Goal: Task Accomplishment & Management: Complete application form

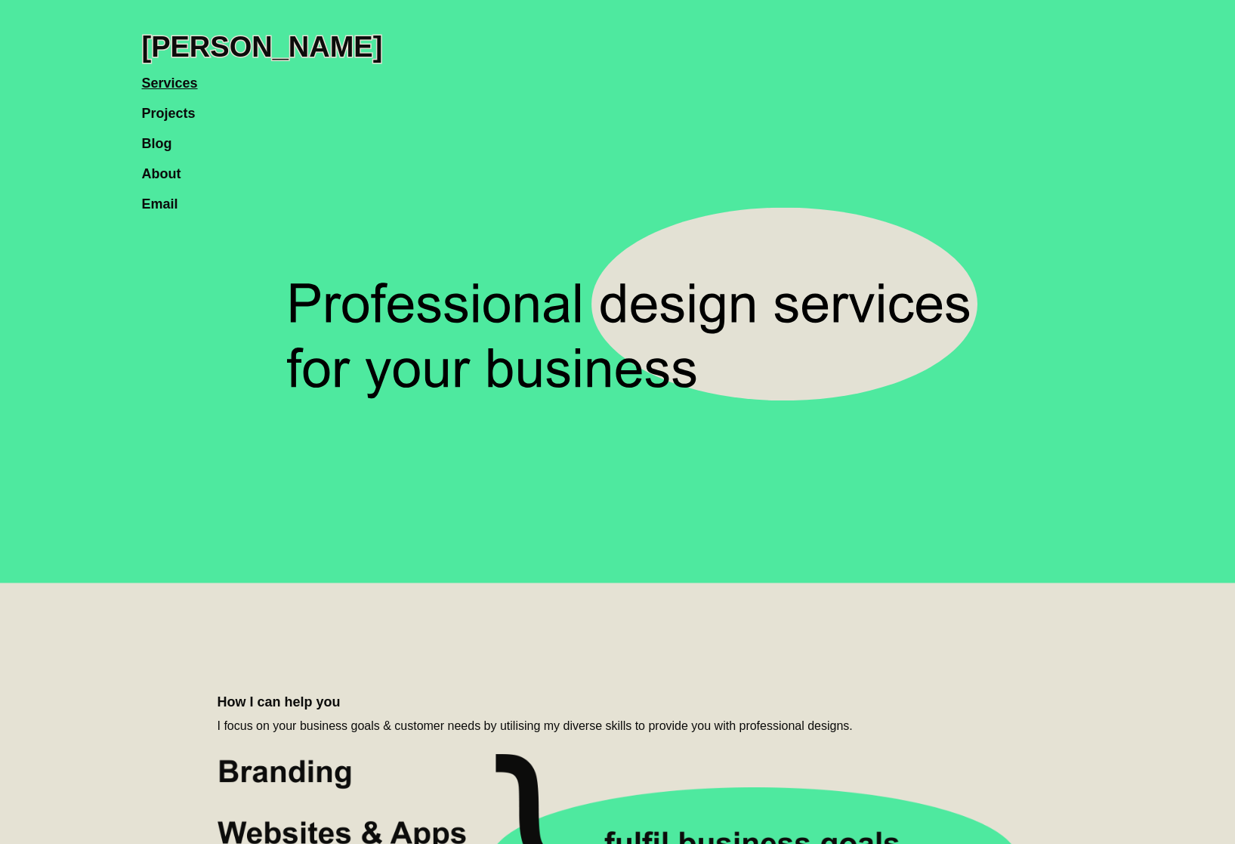
click at [165, 145] on link "Blog" at bounding box center [164, 136] width 45 height 30
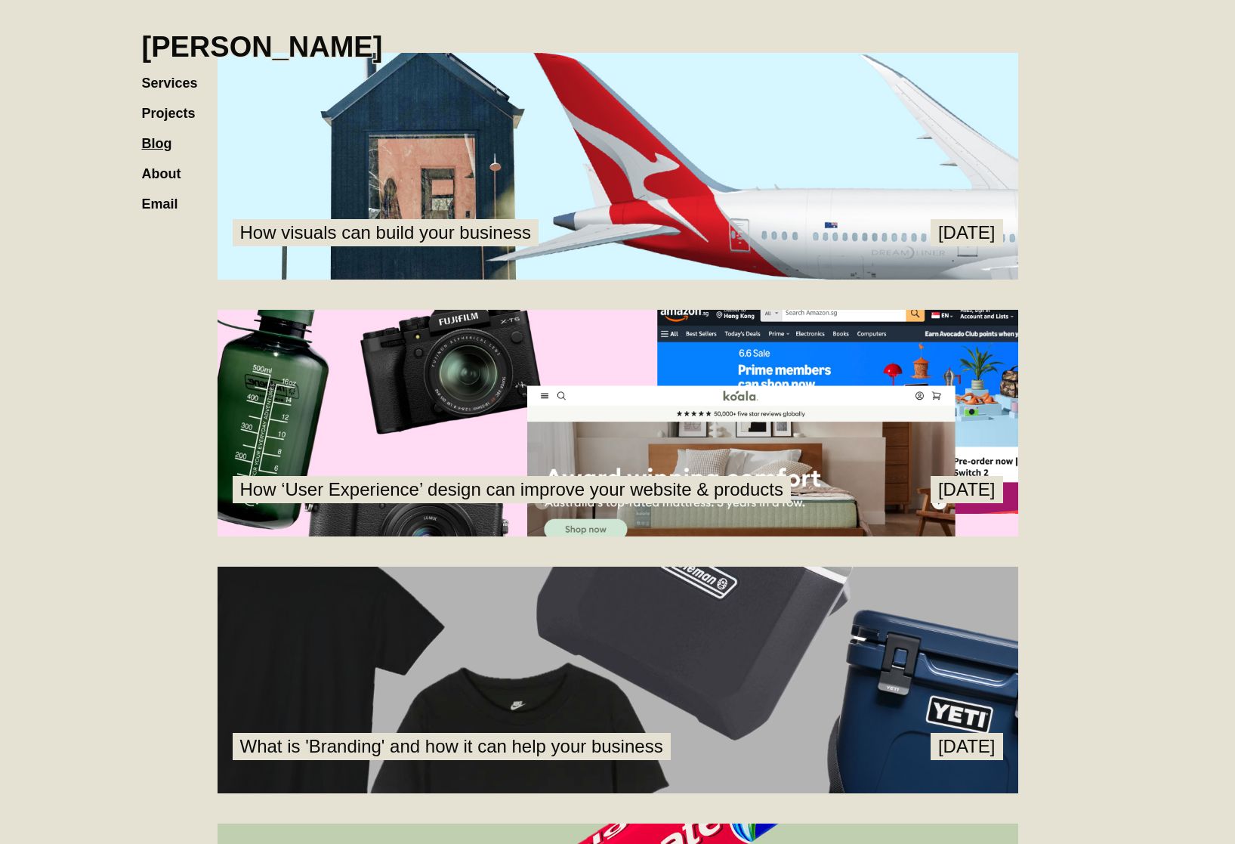
click at [171, 166] on link "About" at bounding box center [169, 166] width 54 height 30
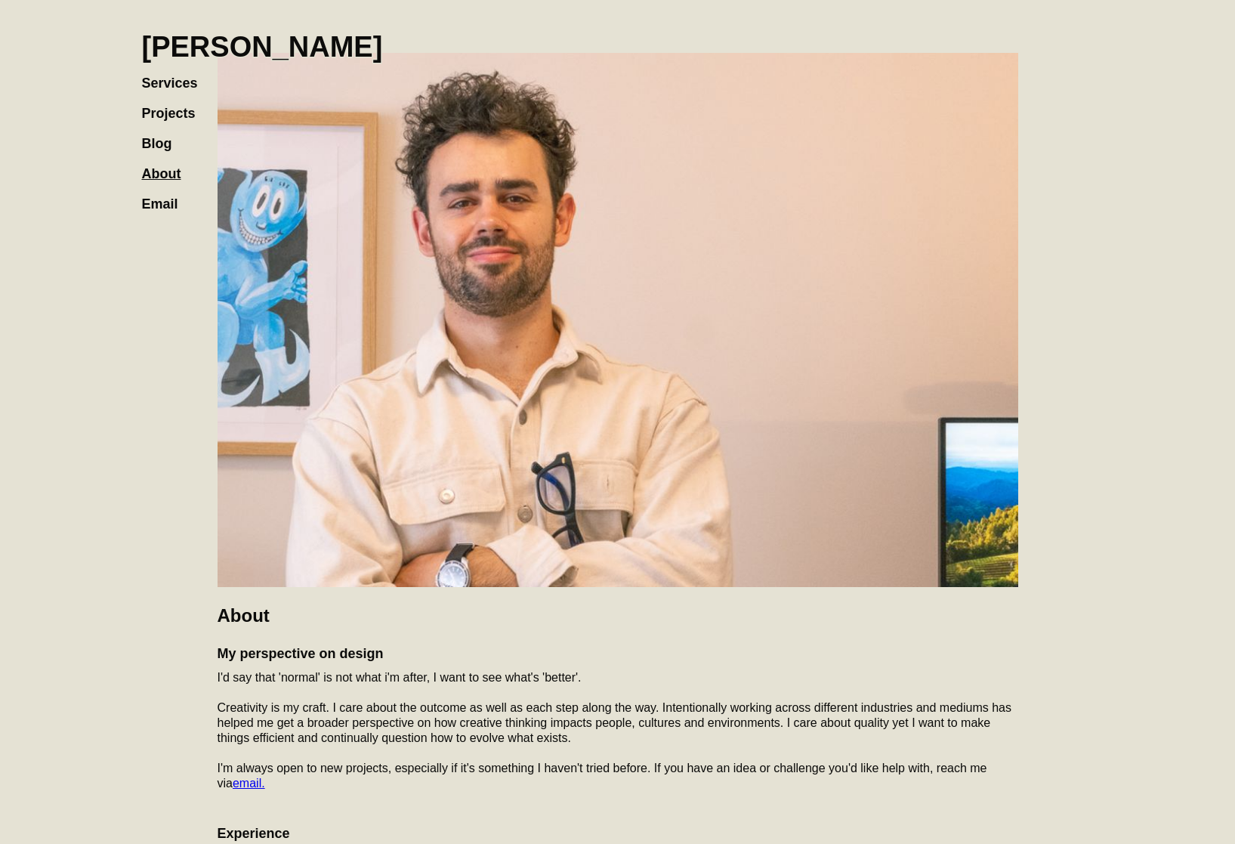
click at [140, 79] on div "About My perspective on design I'd say that 'normal' is not what i'm after, I w…" at bounding box center [617, 626] width 967 height 1162
click at [171, 91] on link "Projects" at bounding box center [176, 106] width 69 height 30
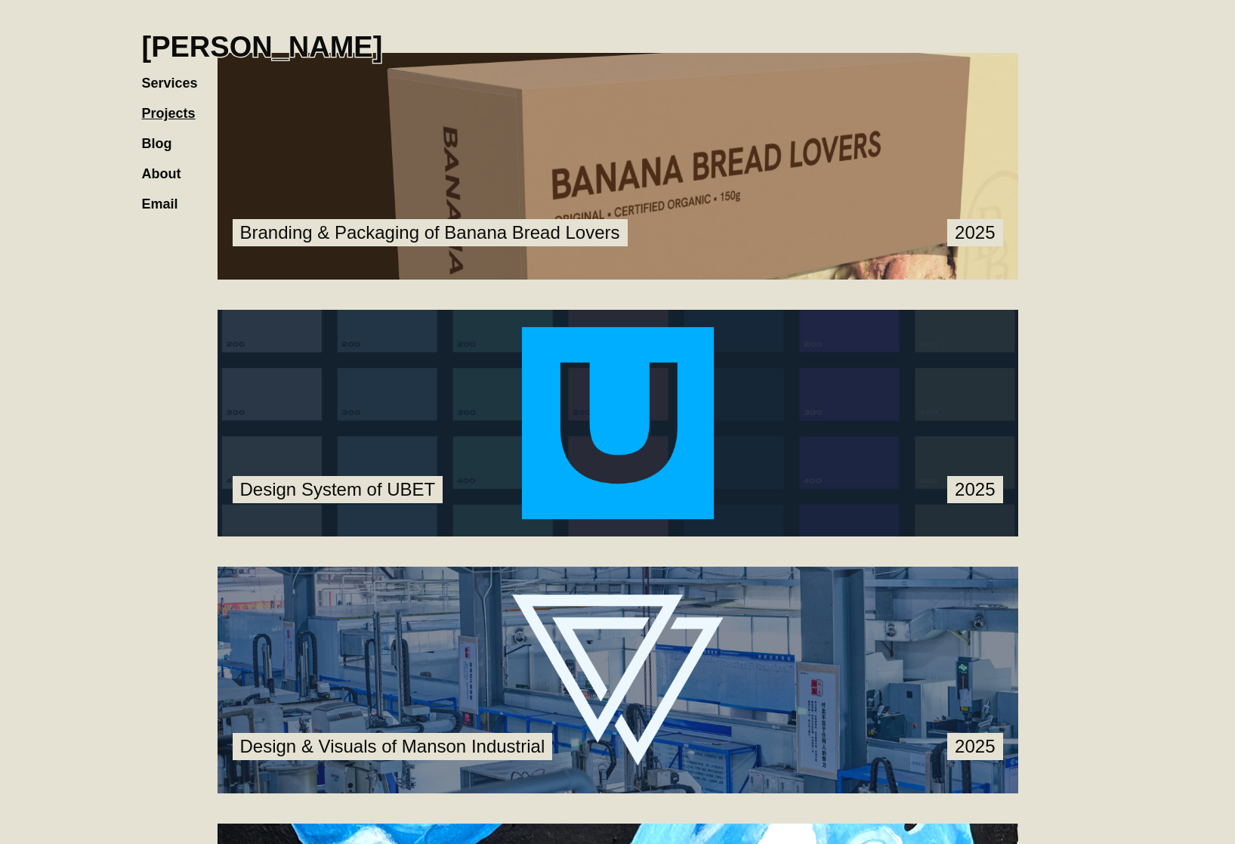
drag, startPoint x: 0, startPoint y: 0, endPoint x: 172, endPoint y: 89, distance: 193.9
click at [192, 80] on link "Services" at bounding box center [177, 75] width 71 height 30
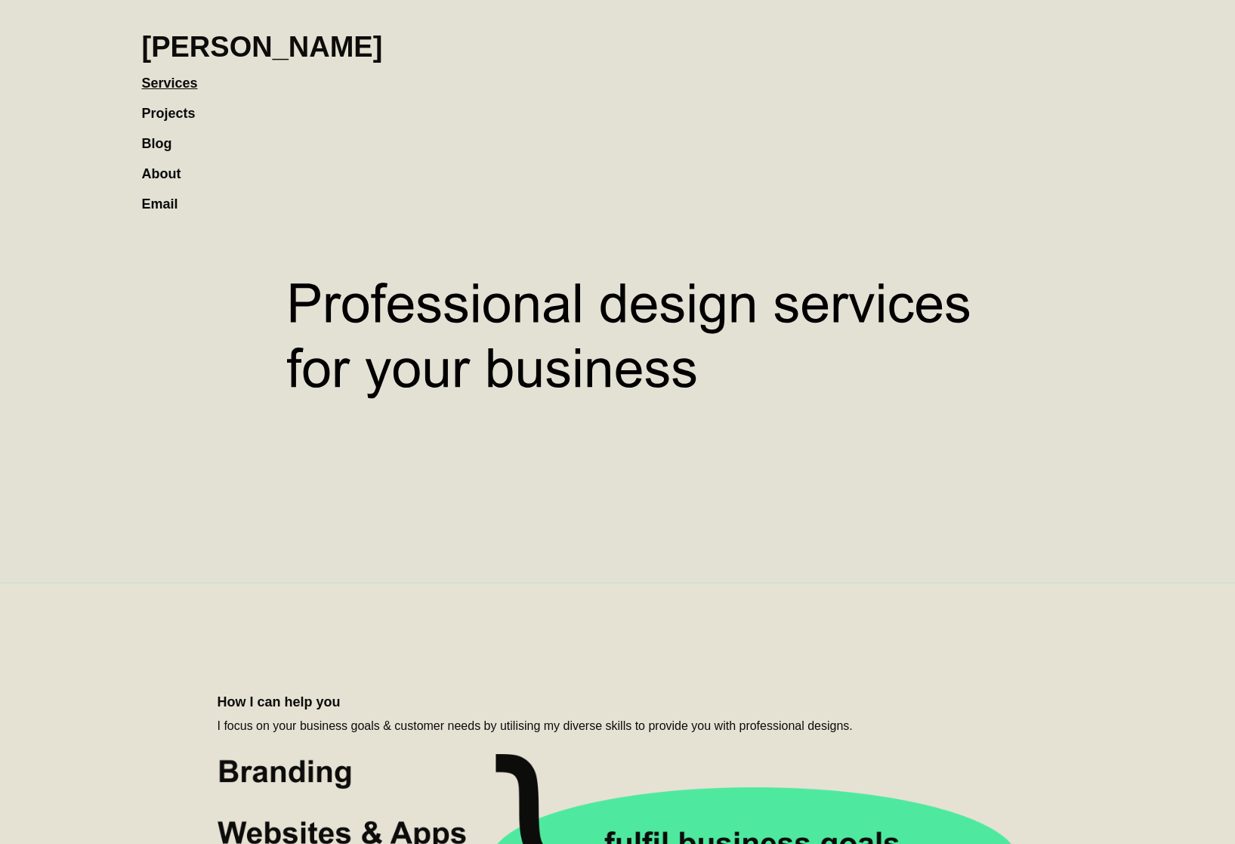
scroll to position [1690, 0]
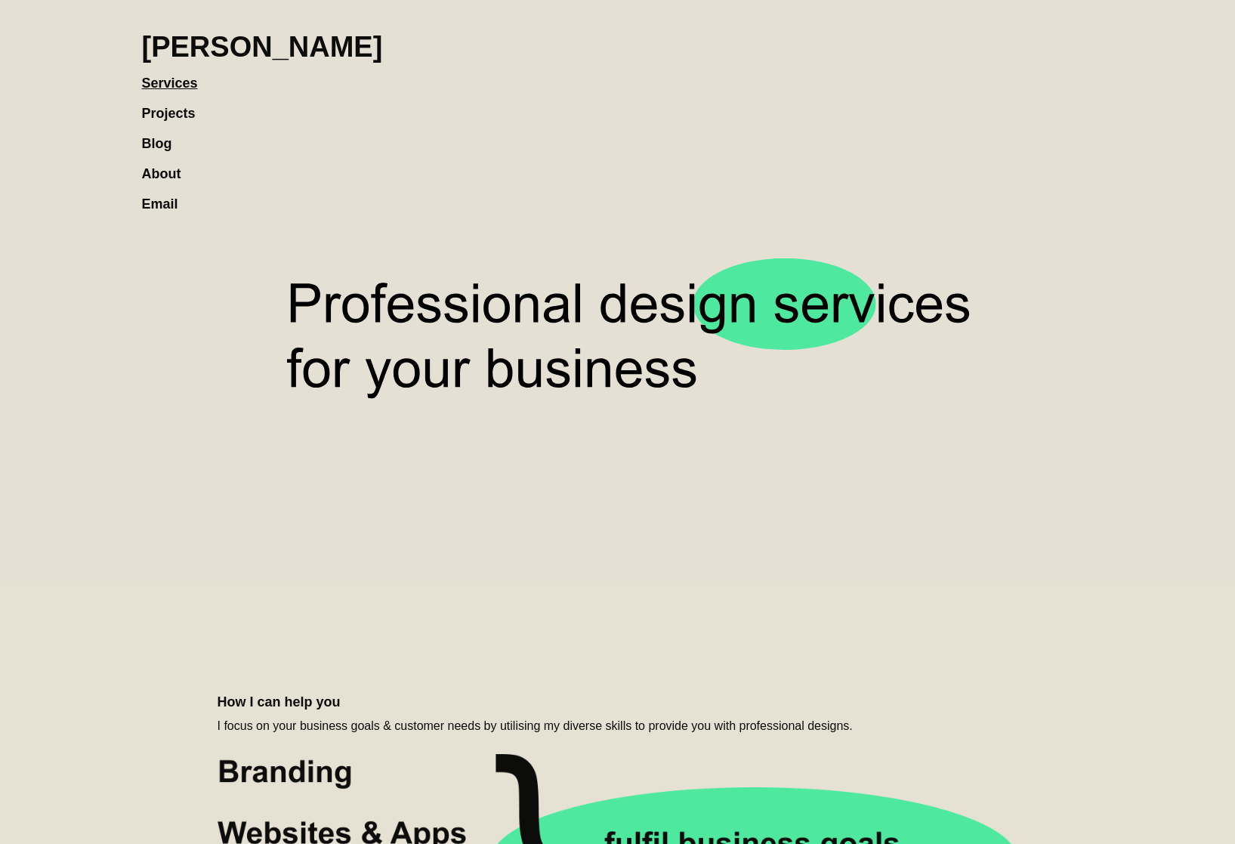
scroll to position [1690, 0]
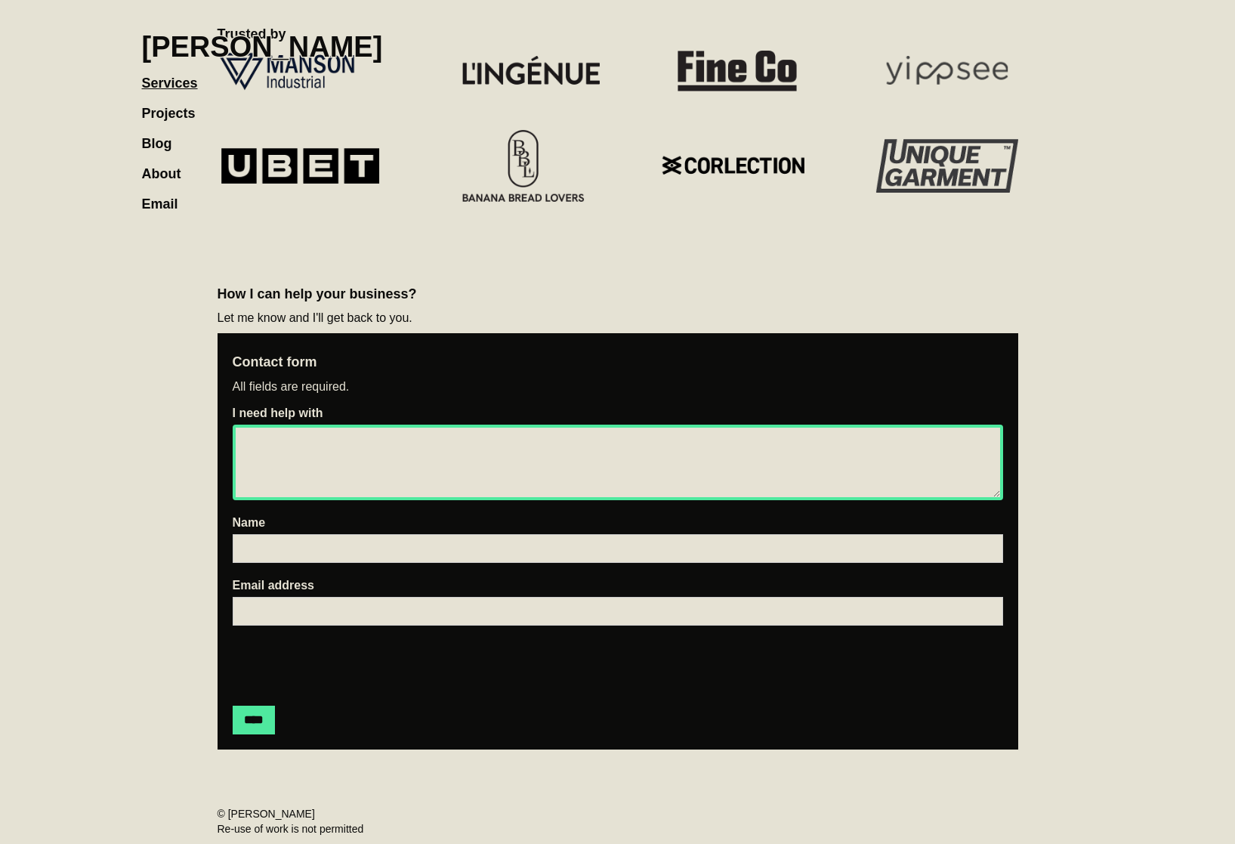
click at [331, 464] on textarea "I need help with" at bounding box center [618, 462] width 770 height 76
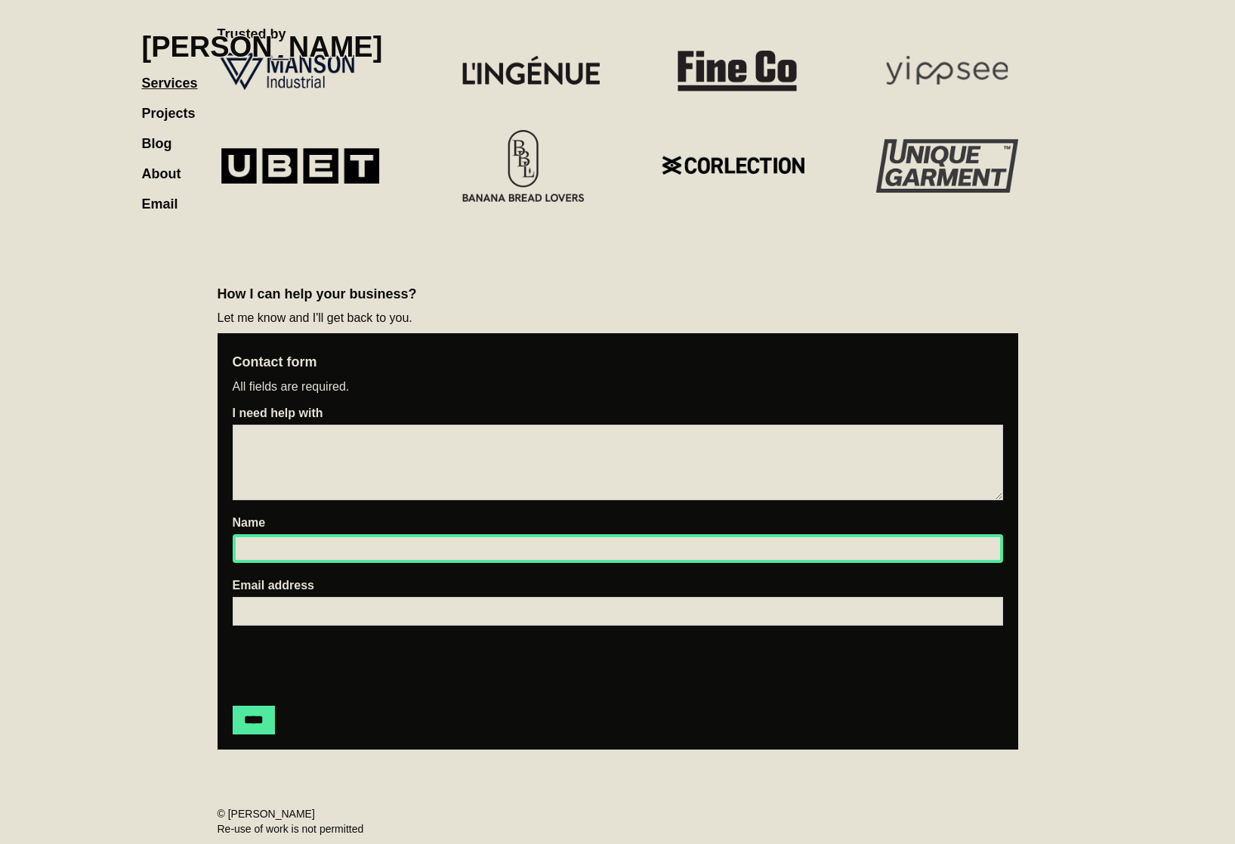
drag, startPoint x: 372, startPoint y: 547, endPoint x: 376, endPoint y: 580, distance: 33.5
click at [372, 544] on input "Name" at bounding box center [618, 548] width 770 height 29
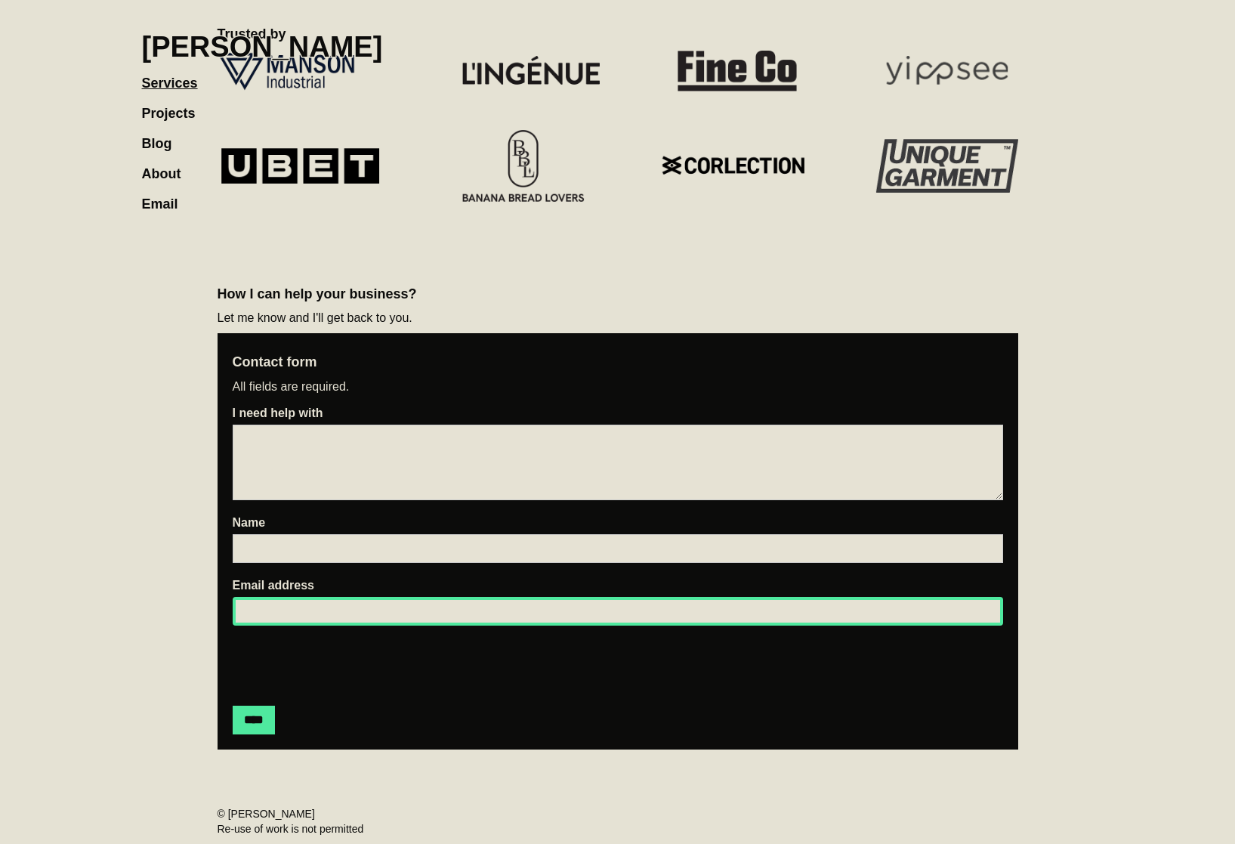
click at [375, 604] on input "Email address" at bounding box center [618, 611] width 770 height 29
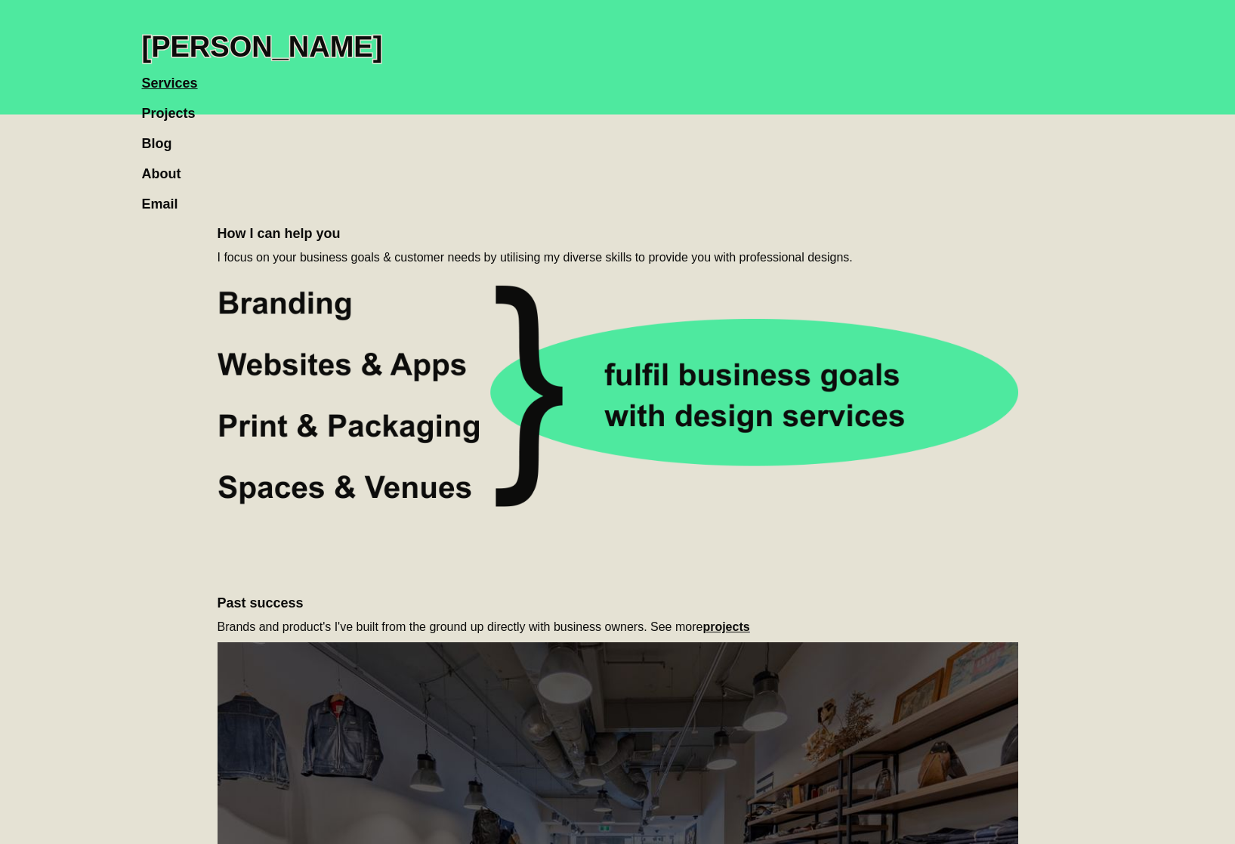
scroll to position [0, 0]
